Goal: Transaction & Acquisition: Purchase product/service

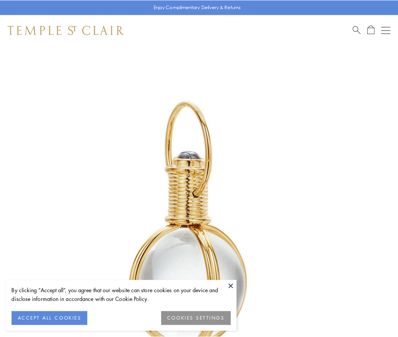
scroll to position [198, 0]
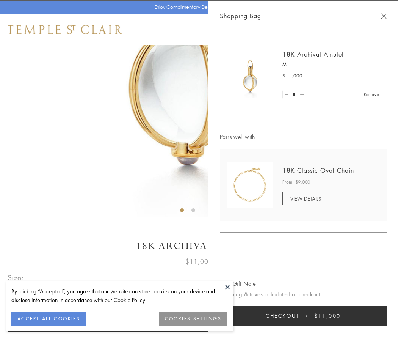
click at [303, 315] on button "Checkout $11,000" at bounding box center [303, 316] width 167 height 20
